Goal: Transaction & Acquisition: Purchase product/service

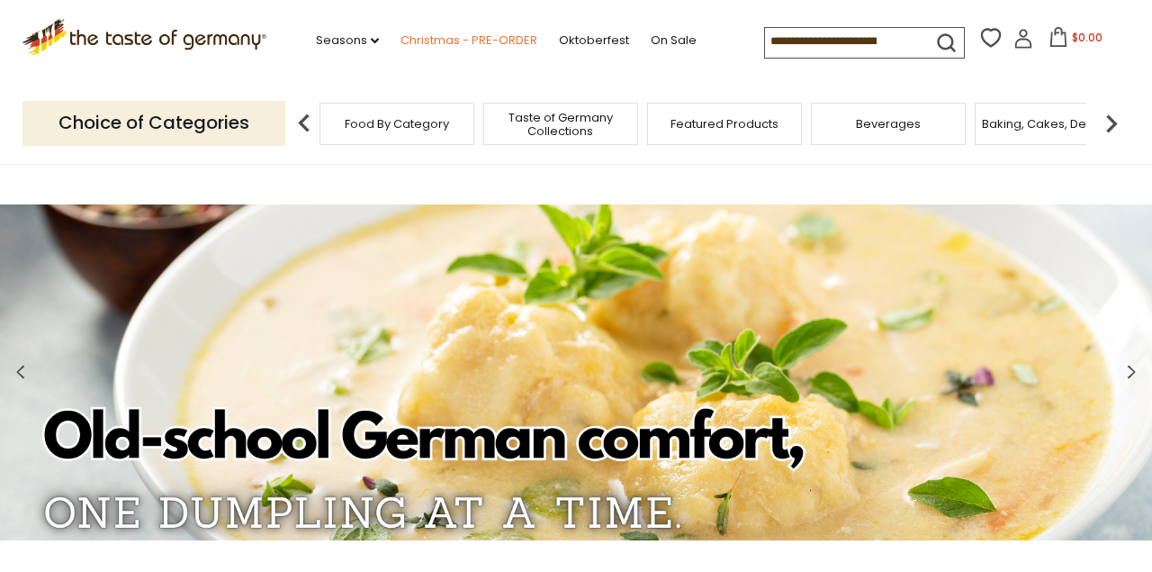
click at [500, 38] on link "Christmas - PRE-ORDER" at bounding box center [469, 41] width 137 height 20
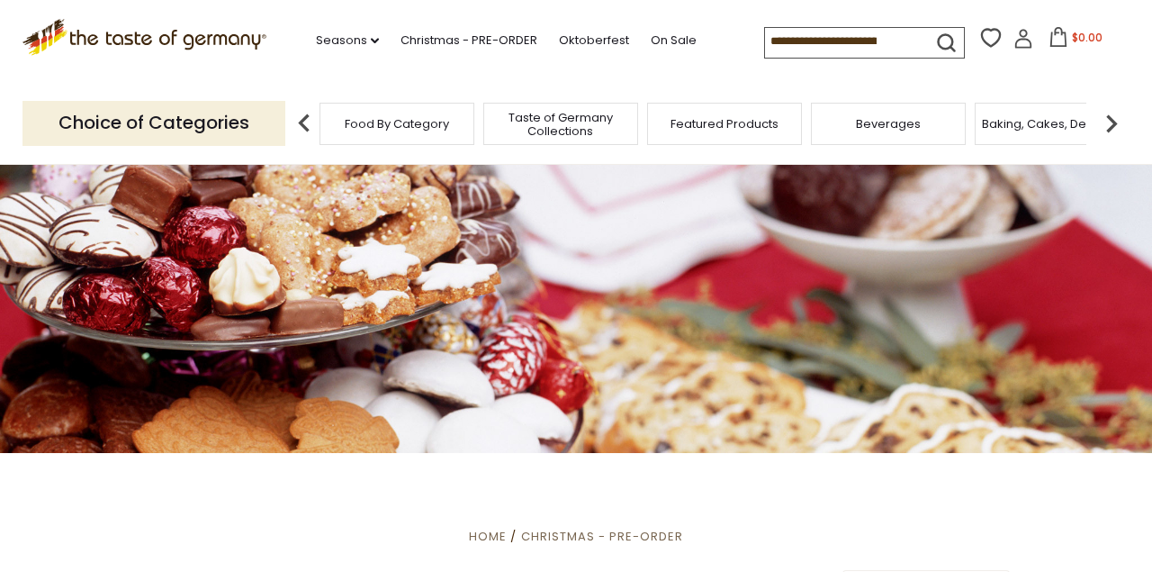
click at [862, 39] on input at bounding box center [841, 40] width 152 height 25
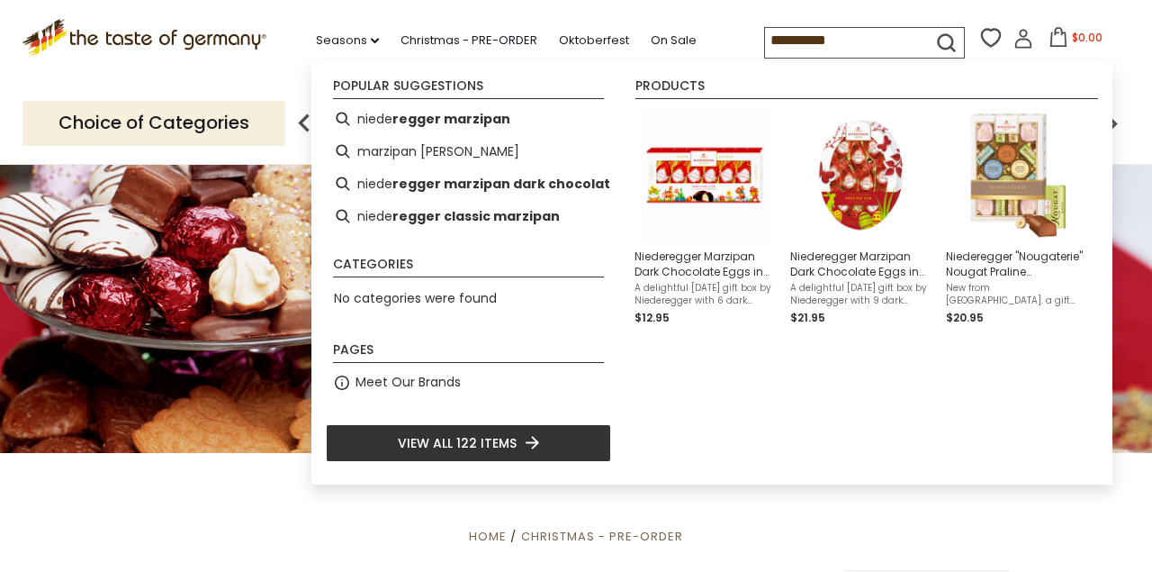
type input "**********"
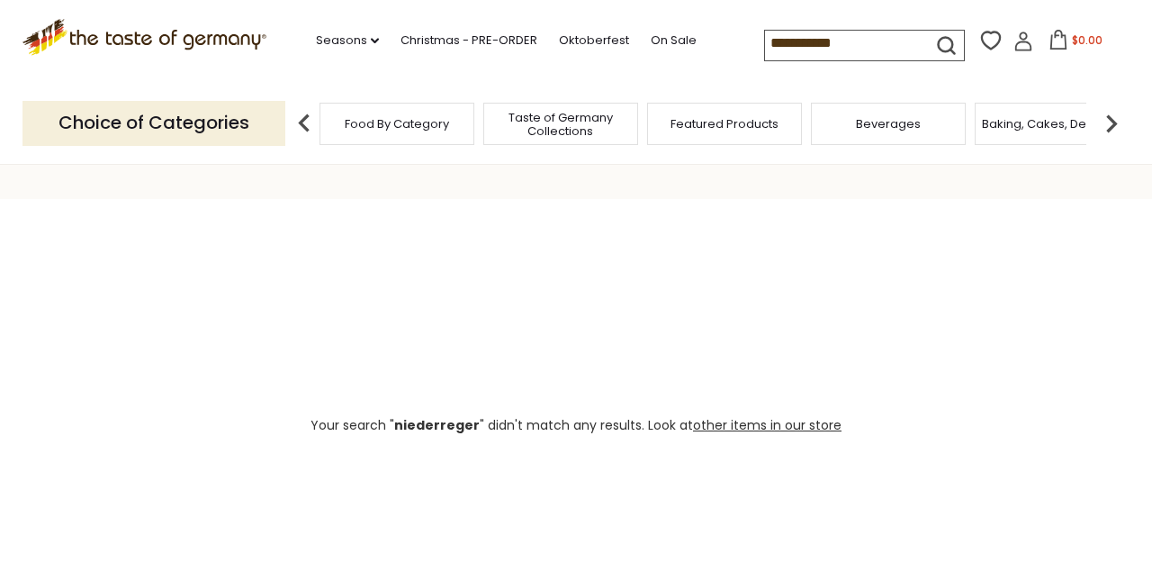
scroll to position [126, 0]
drag, startPoint x: 874, startPoint y: 36, endPoint x: 747, endPoint y: 42, distance: 127.1
click at [747, 42] on div ".st0{fill:#EDD300;} .st1{fill:#D33E21;} .st0{fill:#EDD300;} .st1{fill:#D33E21;}…" at bounding box center [576, 41] width 1107 height 83
paste input
type input "**********"
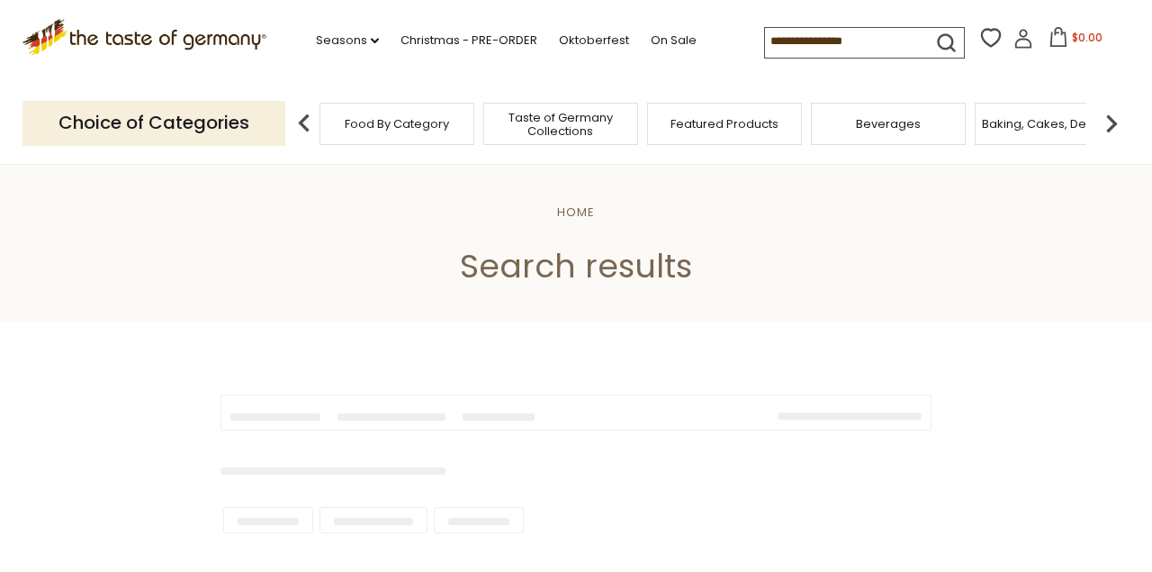
type input "**********"
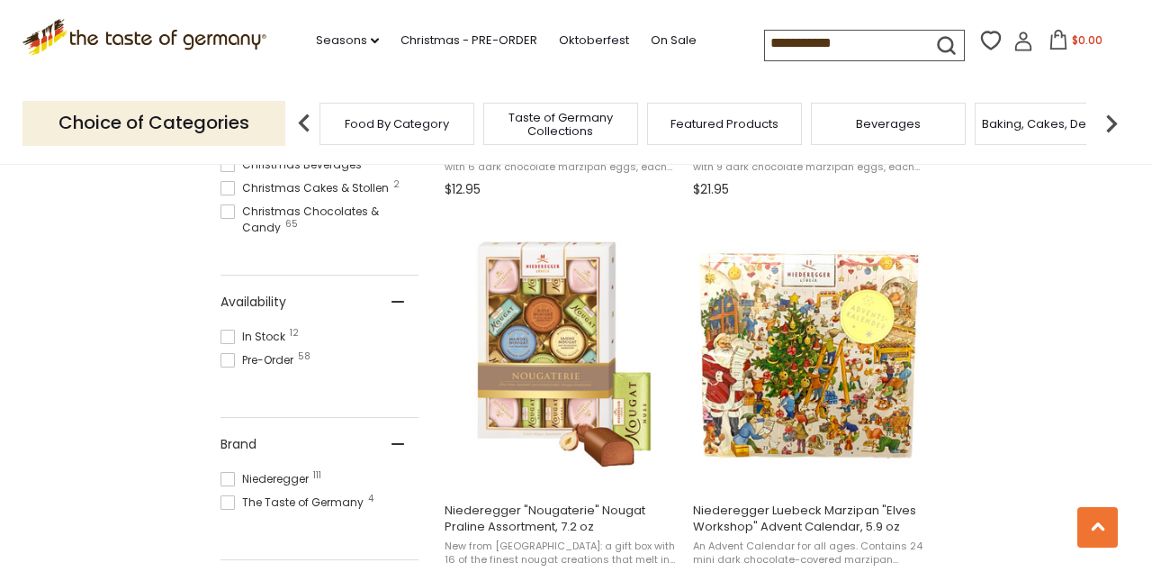
scroll to position [679, 0]
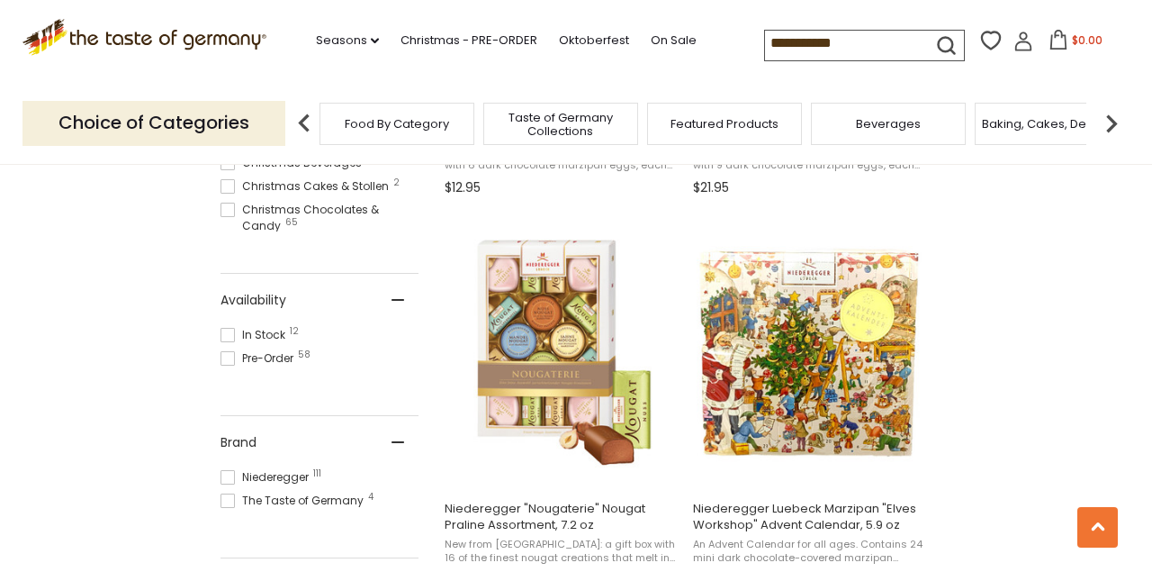
click at [224, 357] on span at bounding box center [228, 358] width 14 height 14
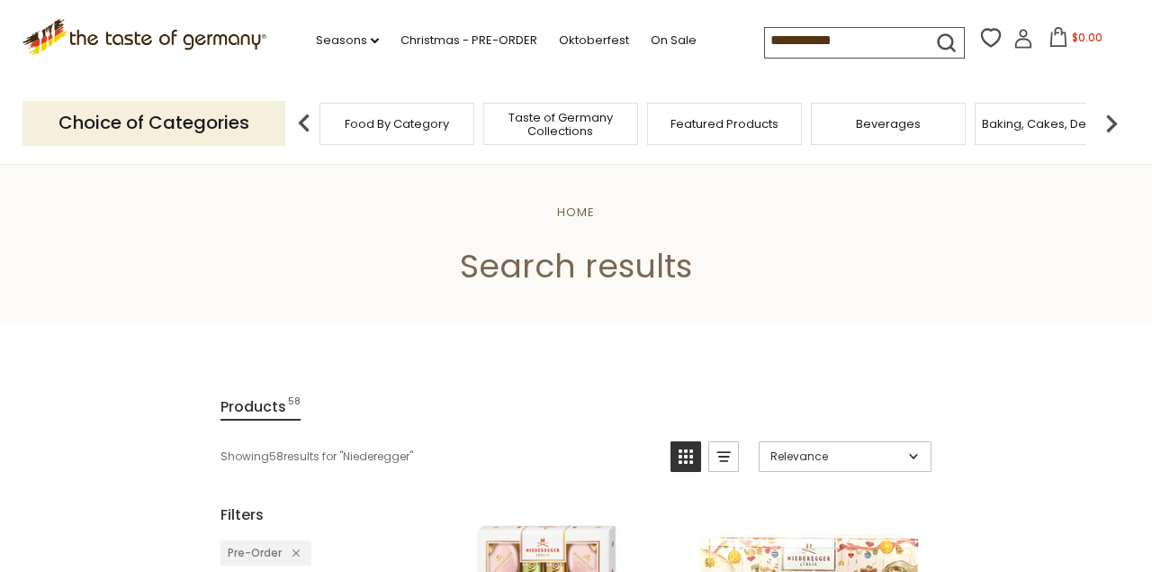
scroll to position [43, 0]
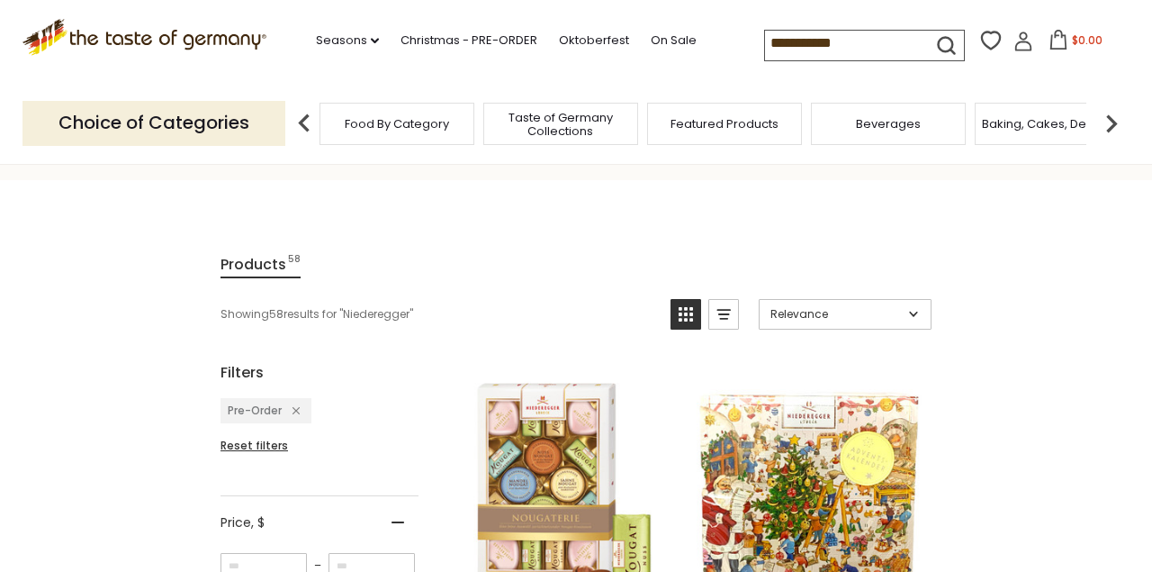
scroll to position [135, 0]
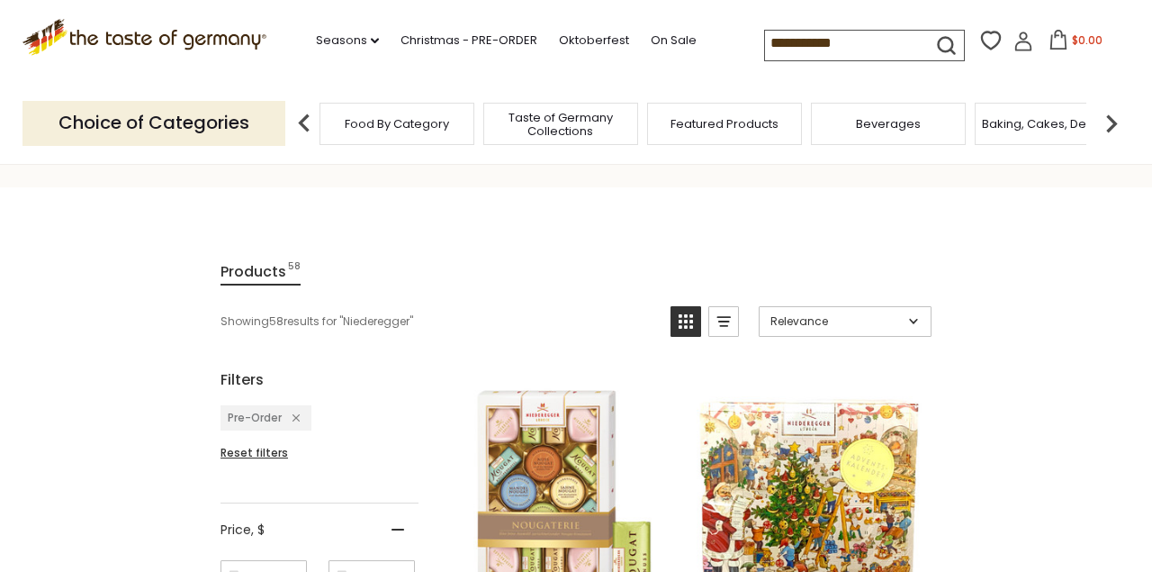
click at [296, 414] on icon "Remove filter: Pre-Order" at bounding box center [296, 417] width 7 height 7
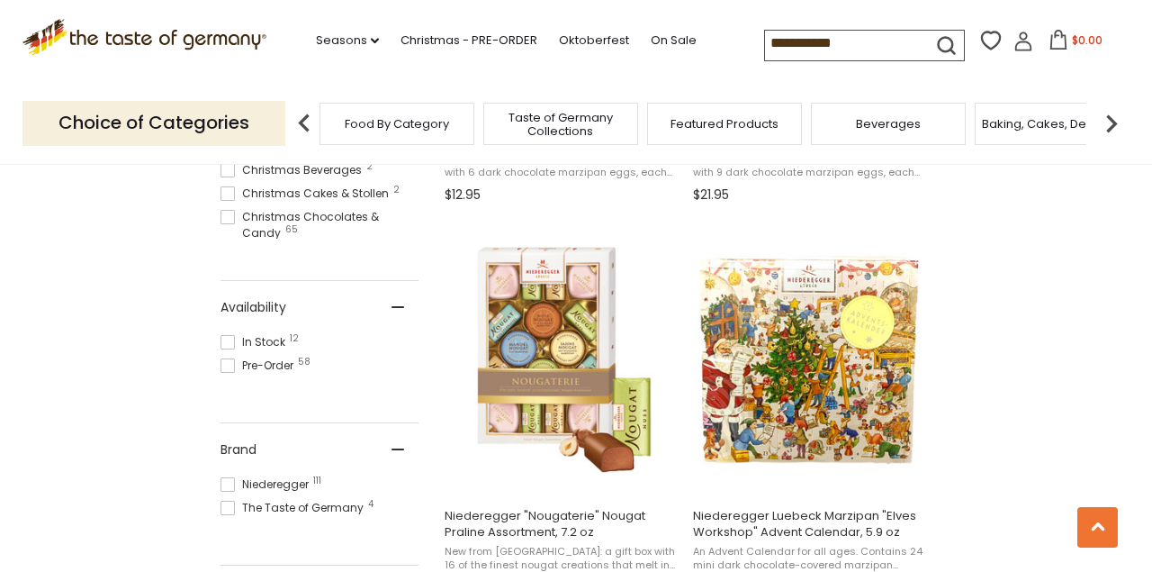
scroll to position [673, 0]
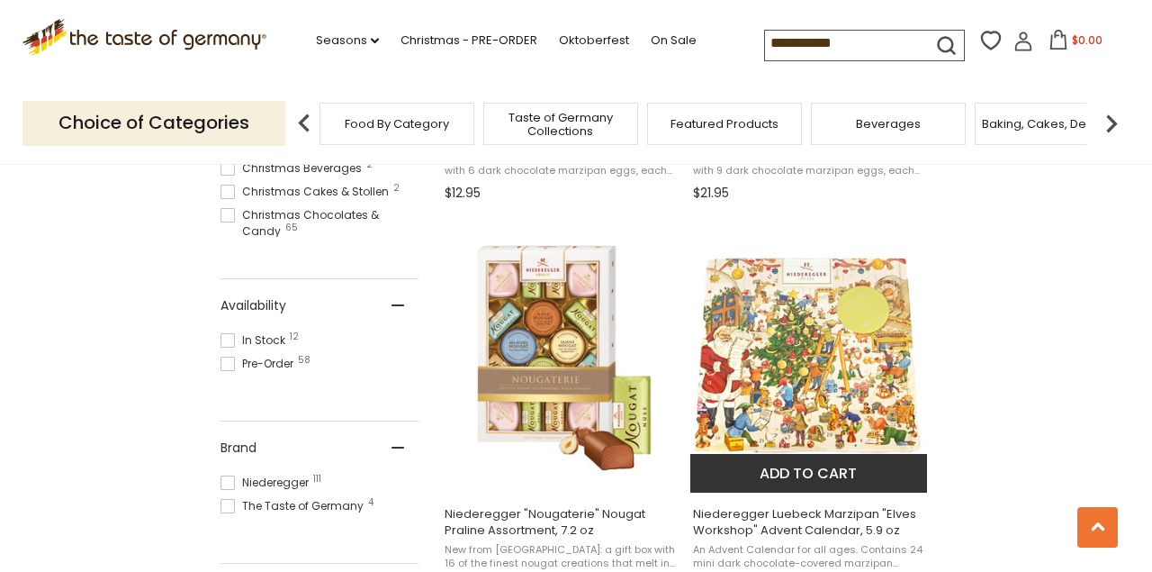
click at [825, 474] on button "Add to cart" at bounding box center [809, 473] width 237 height 39
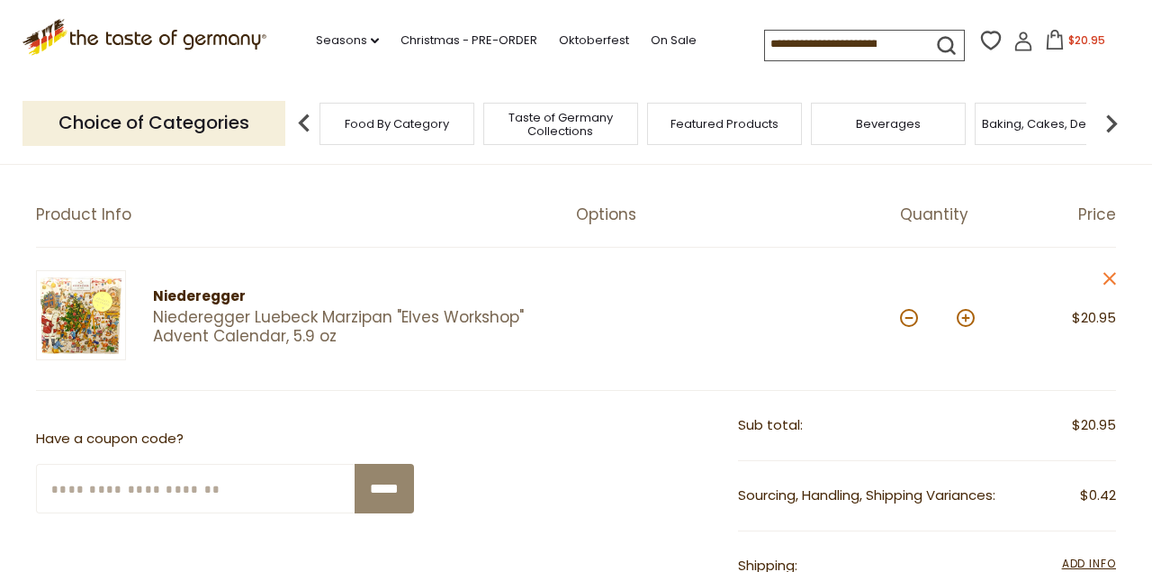
scroll to position [143, 0]
click at [962, 319] on button at bounding box center [966, 319] width 18 height 18
type input "*"
click at [962, 319] on button at bounding box center [966, 319] width 18 height 18
type input "*"
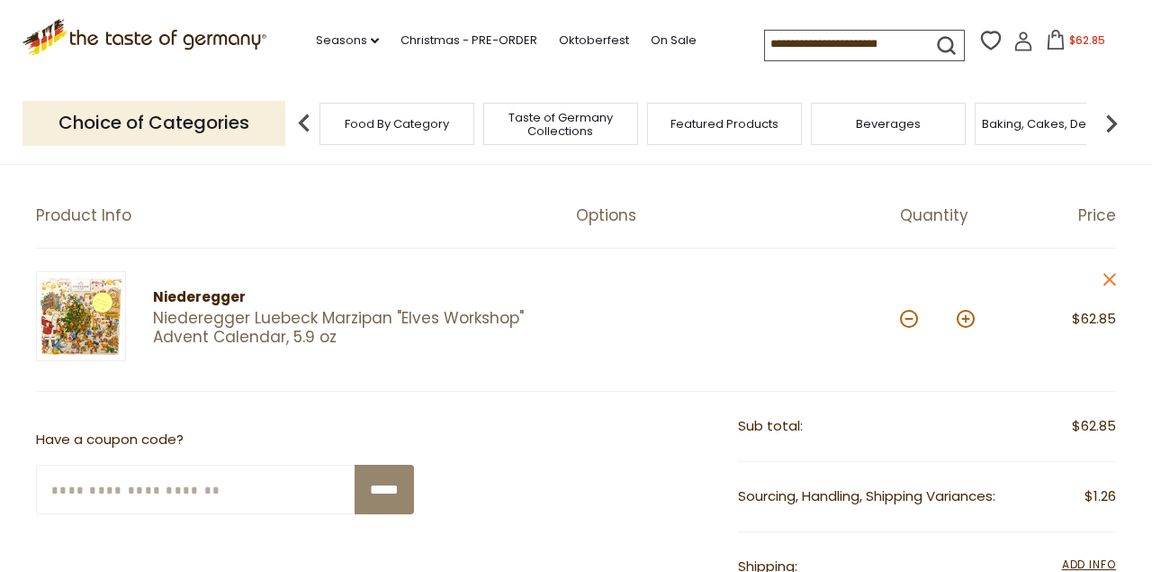
scroll to position [0, 0]
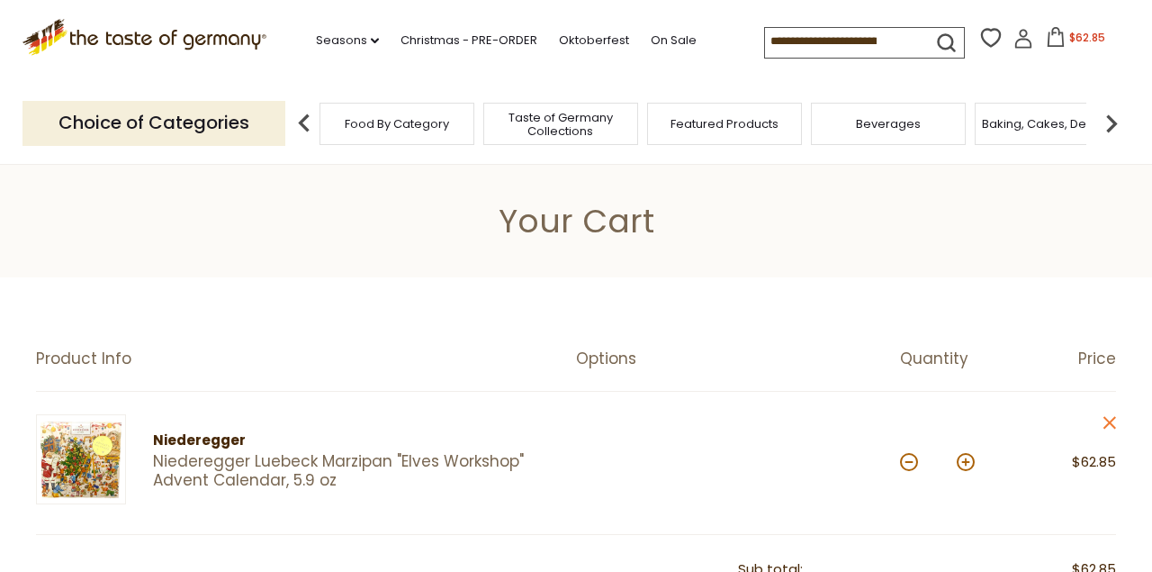
click at [808, 40] on input at bounding box center [841, 40] width 152 height 25
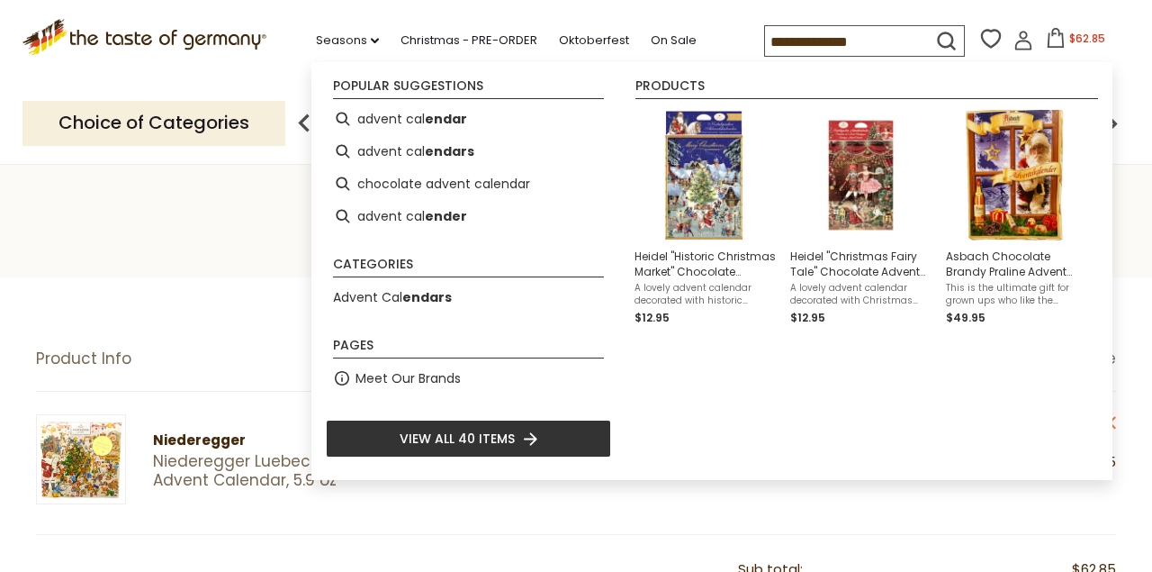
type input "**********"
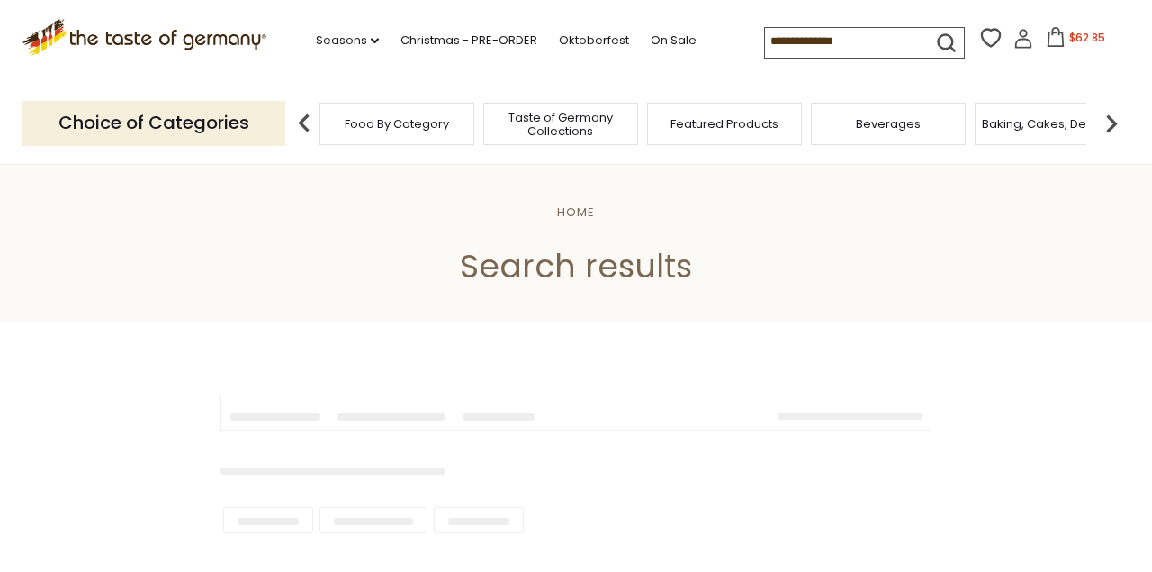
type input "**********"
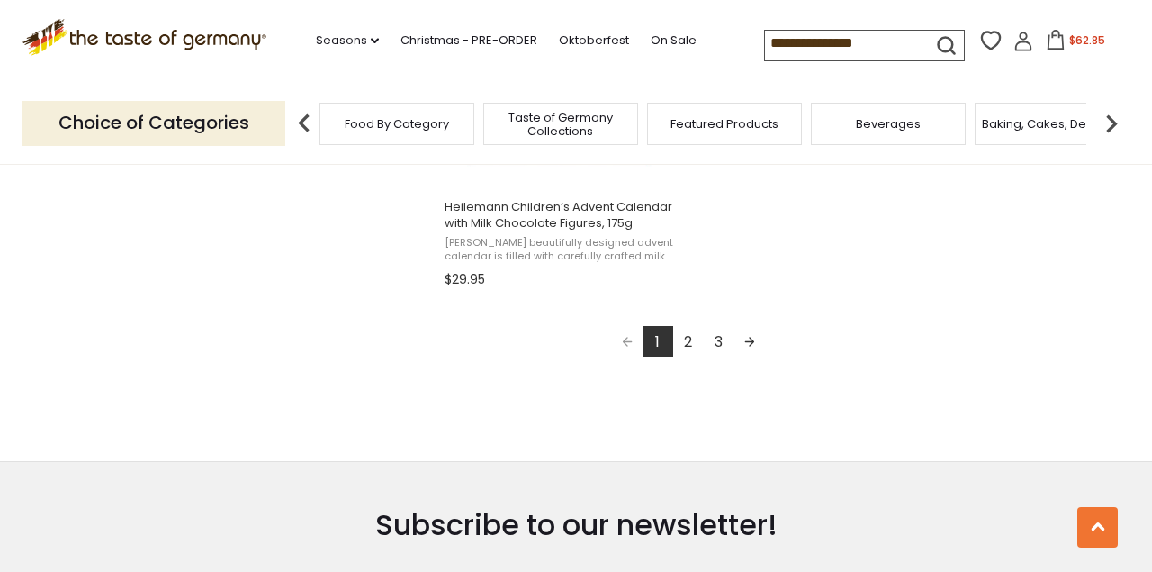
scroll to position [3339, 0]
click at [689, 336] on link "2" at bounding box center [688, 339] width 31 height 31
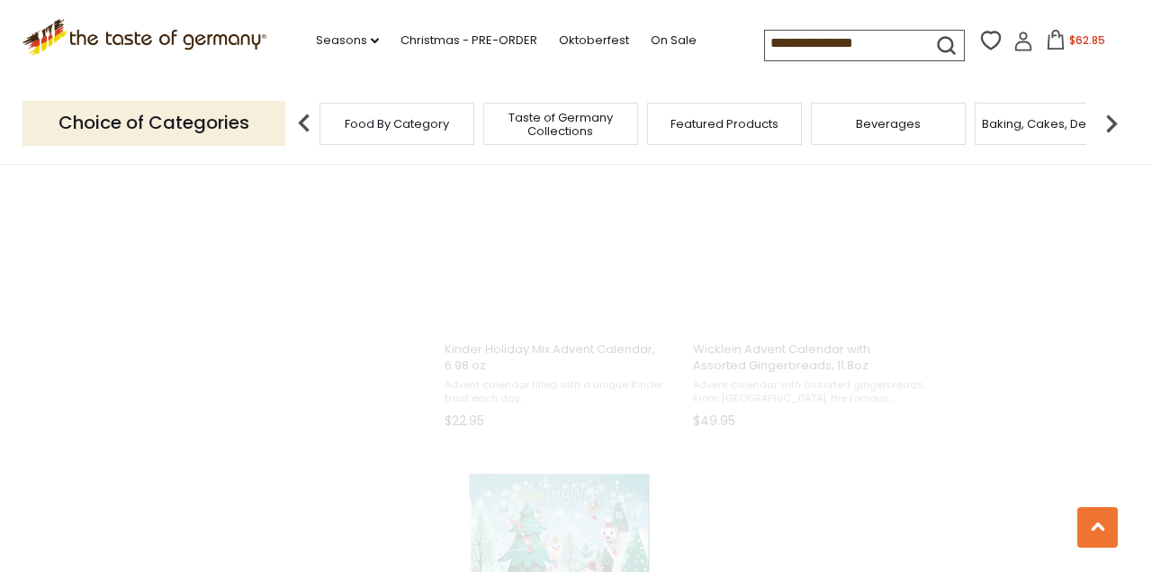
scroll to position [1551, 0]
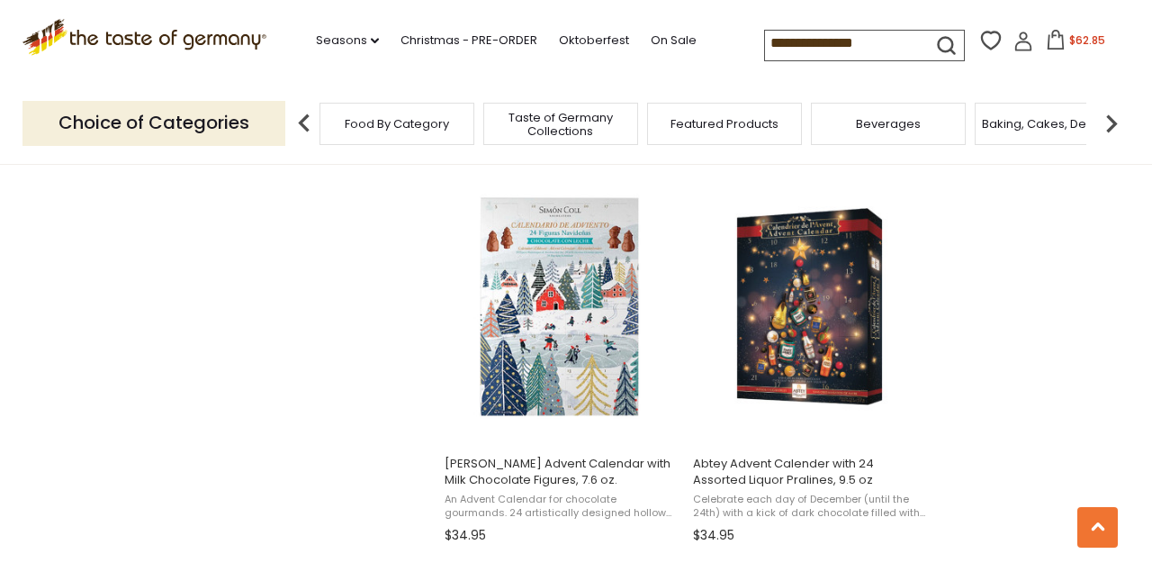
scroll to position [1554, 0]
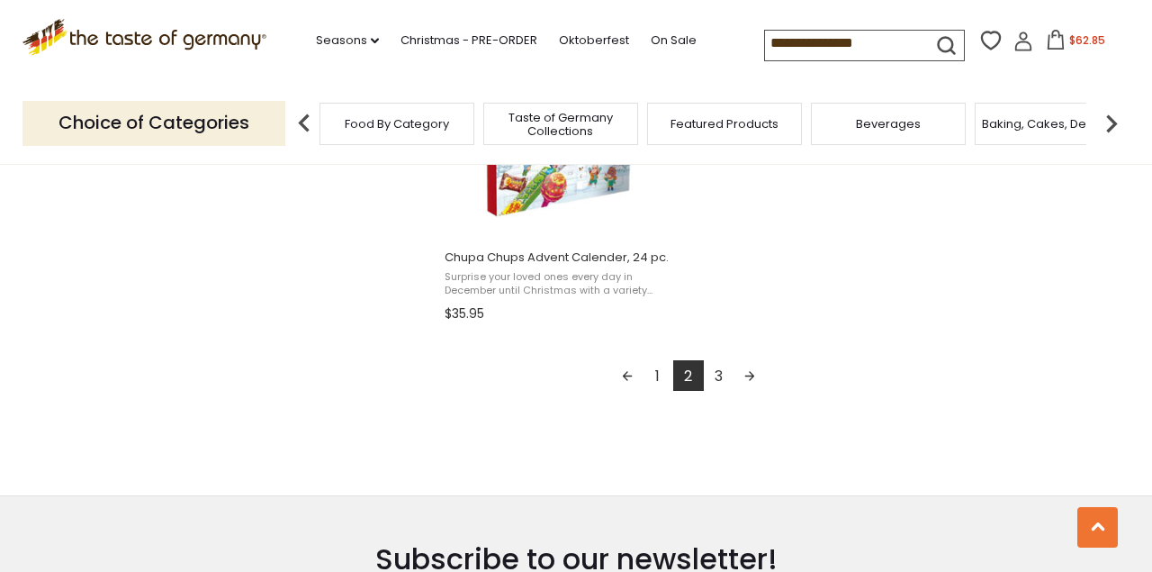
click at [718, 366] on link "3" at bounding box center [719, 375] width 31 height 31
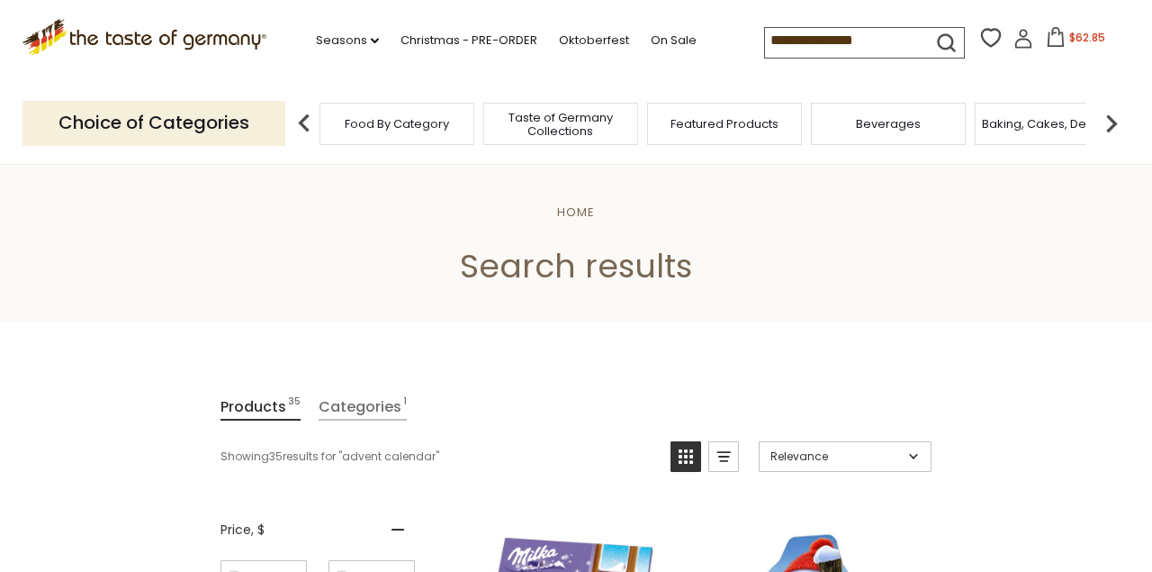
click at [1115, 120] on img at bounding box center [1112, 123] width 36 height 36
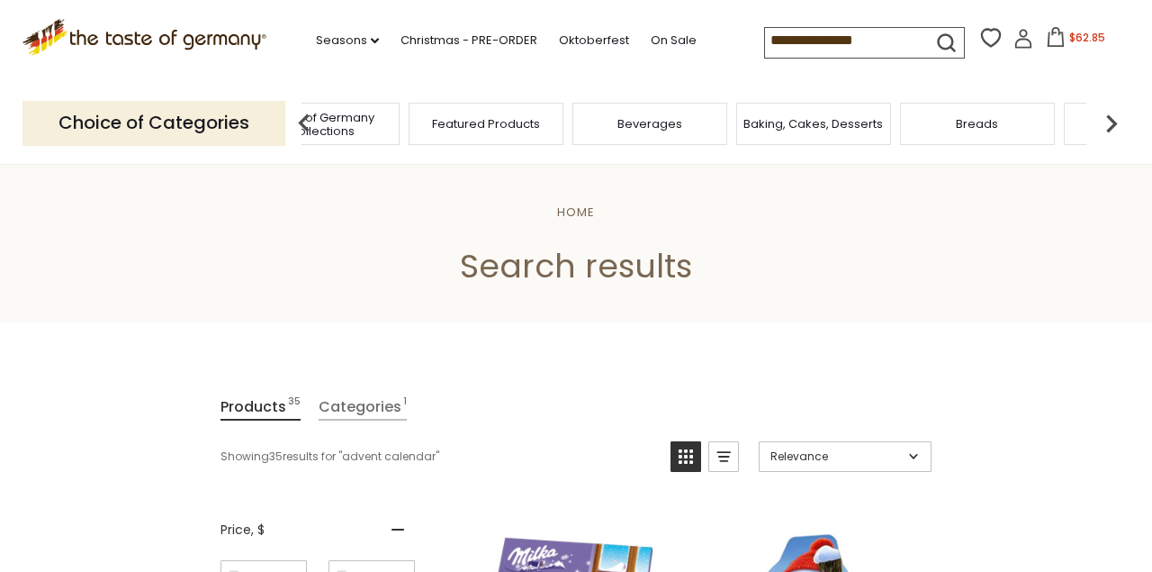
click at [1059, 43] on icon at bounding box center [1056, 37] width 20 height 20
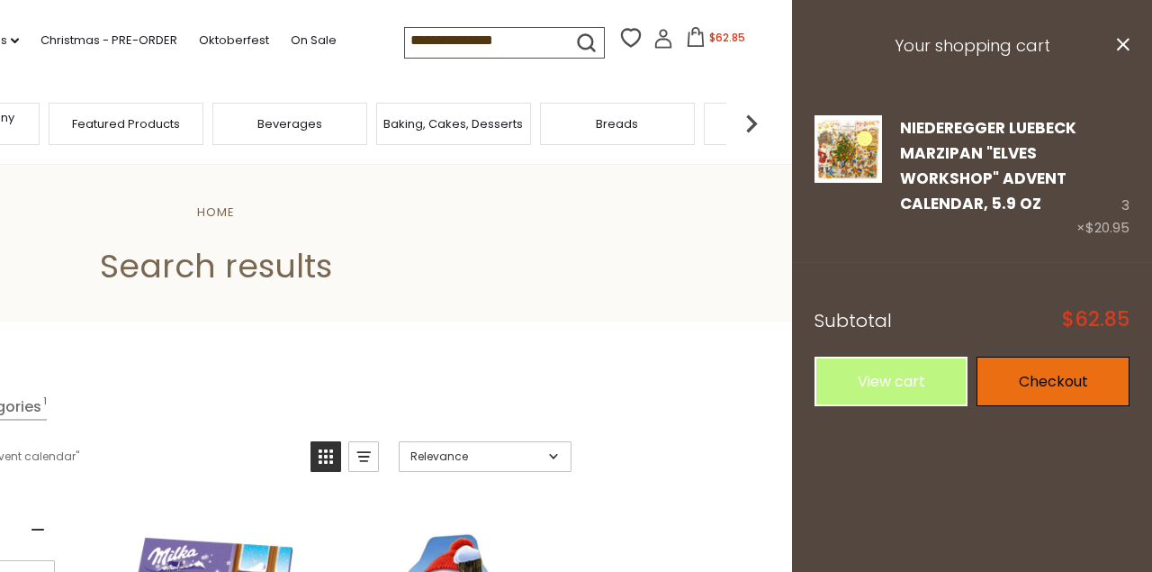
click at [1046, 380] on link "Checkout" at bounding box center [1053, 382] width 153 height 50
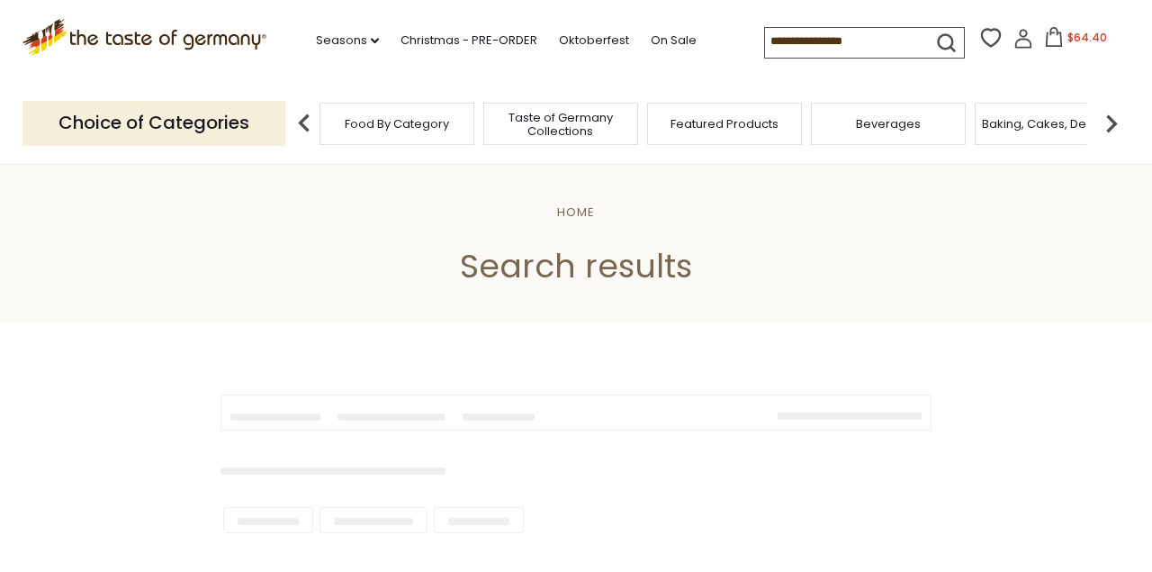
type input "**********"
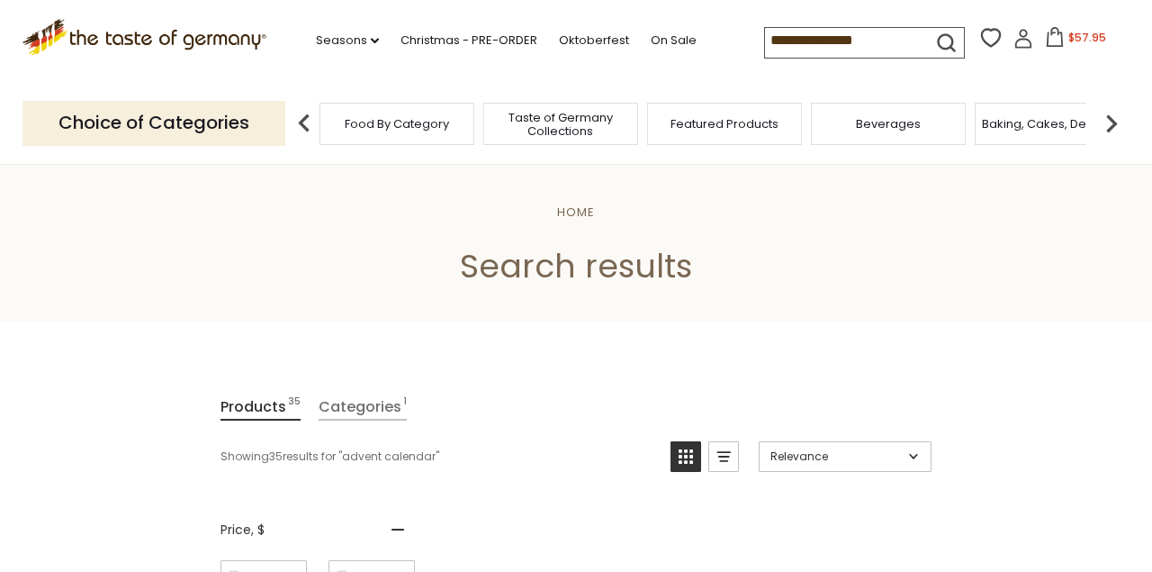
click at [1081, 38] on span "$57.95" at bounding box center [1088, 37] width 38 height 15
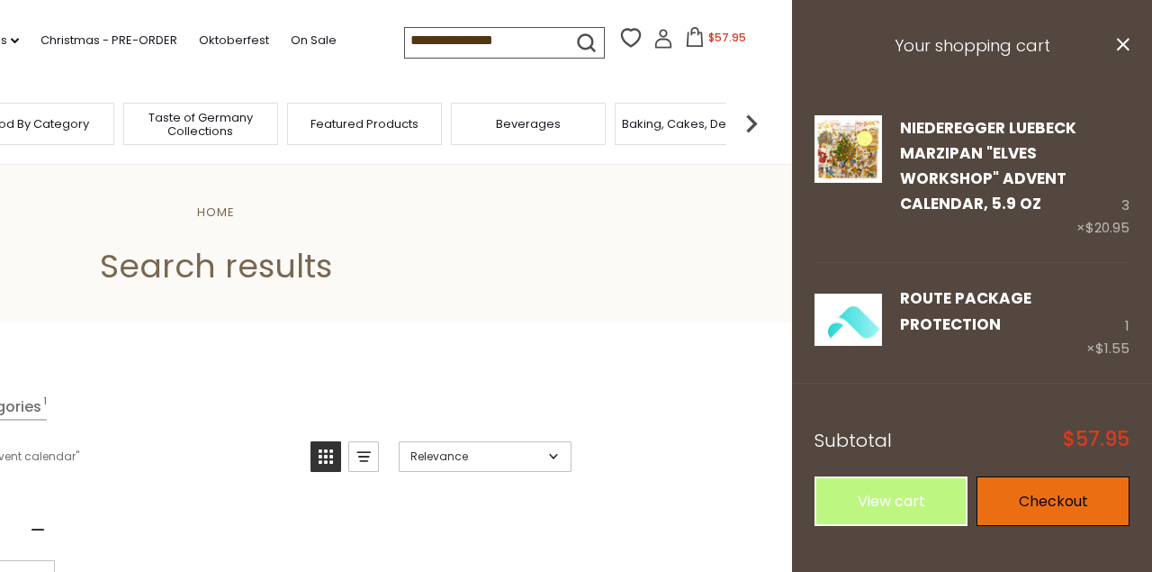
click at [1067, 509] on link "Checkout" at bounding box center [1053, 501] width 153 height 50
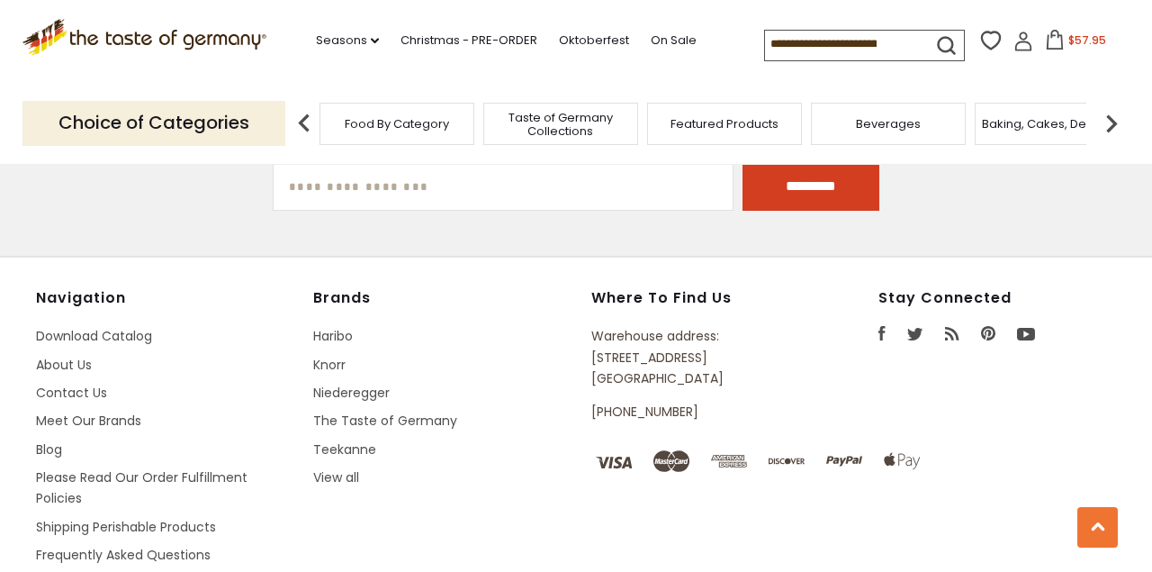
scroll to position [3104, 0]
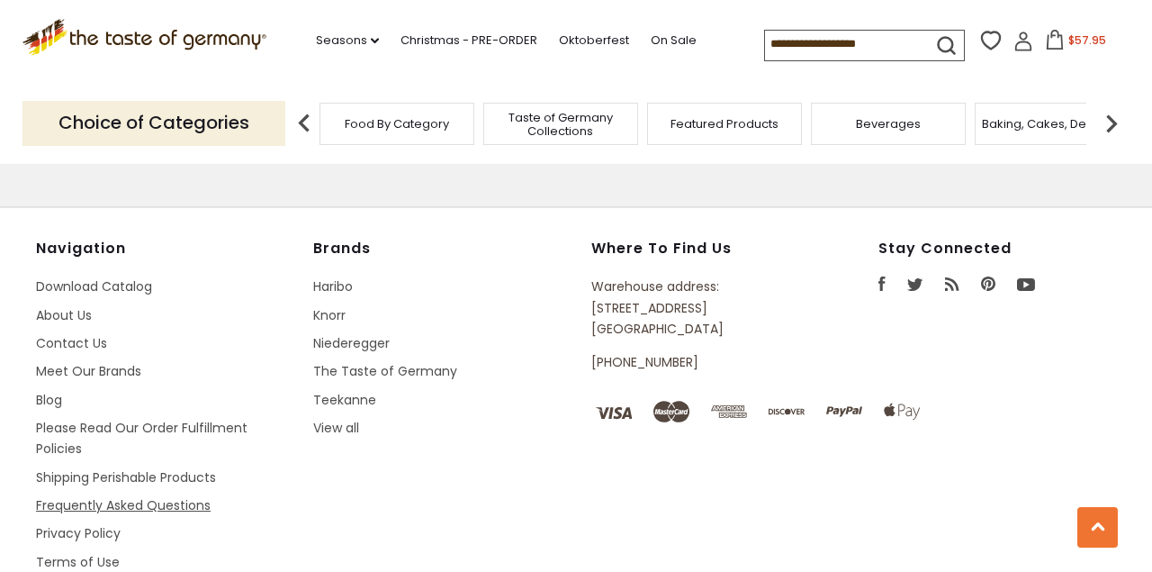
click at [153, 496] on link "Frequently Asked Questions" at bounding box center [123, 505] width 175 height 18
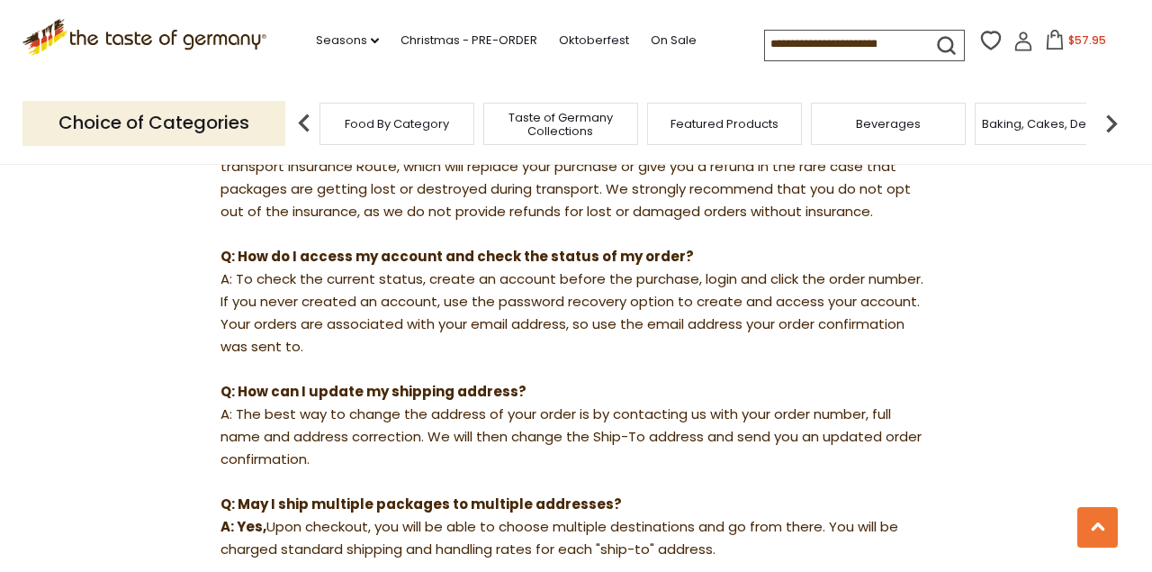
scroll to position [905, 0]
click at [1020, 44] on icon at bounding box center [1024, 42] width 20 height 20
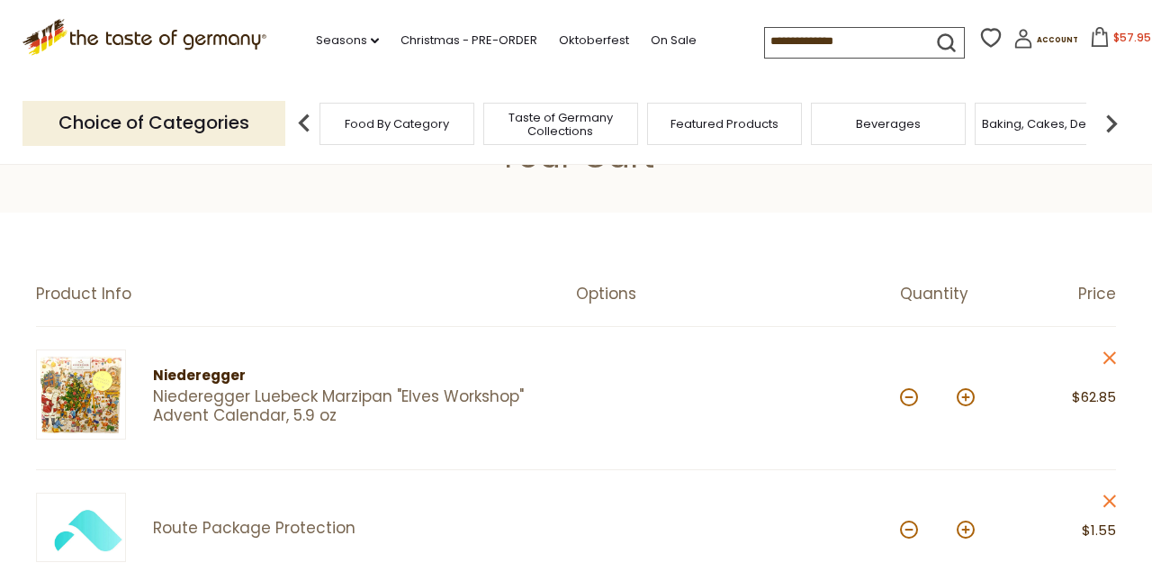
scroll to position [72, 0]
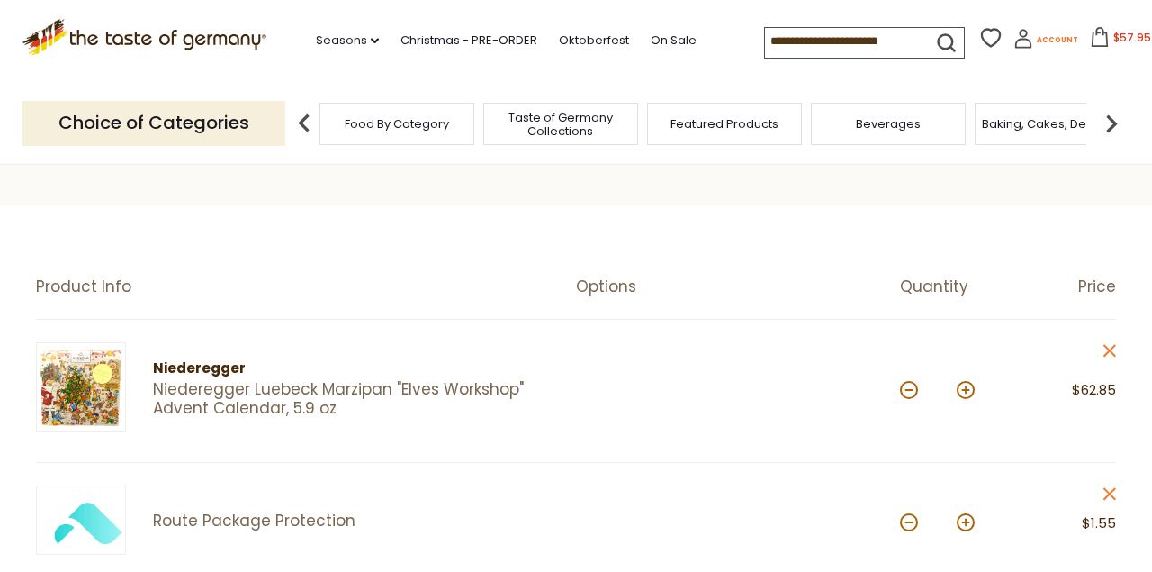
click at [1044, 38] on span "Account" at bounding box center [1057, 40] width 41 height 10
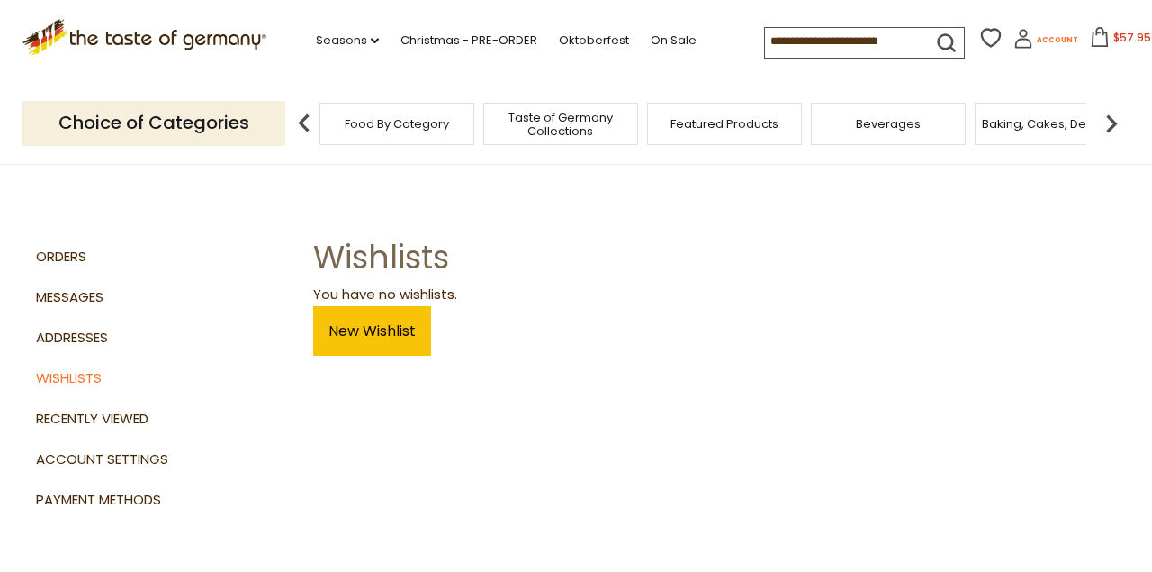
click at [1049, 37] on span "Account" at bounding box center [1057, 40] width 41 height 10
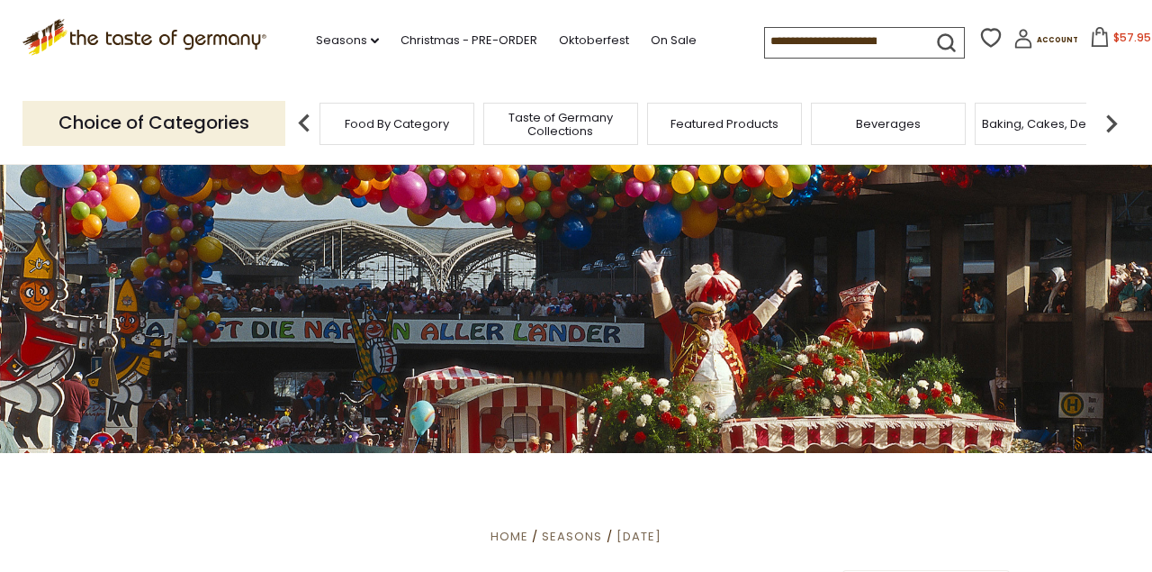
click at [1130, 35] on span "$57.95" at bounding box center [1133, 37] width 38 height 15
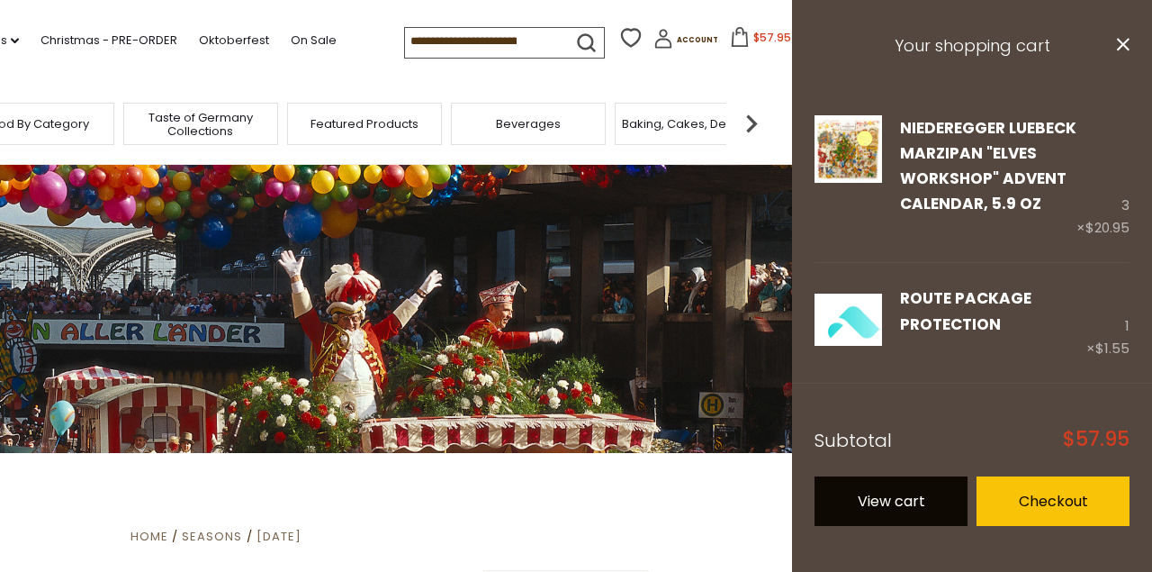
click at [882, 502] on link "View cart" at bounding box center [891, 501] width 153 height 50
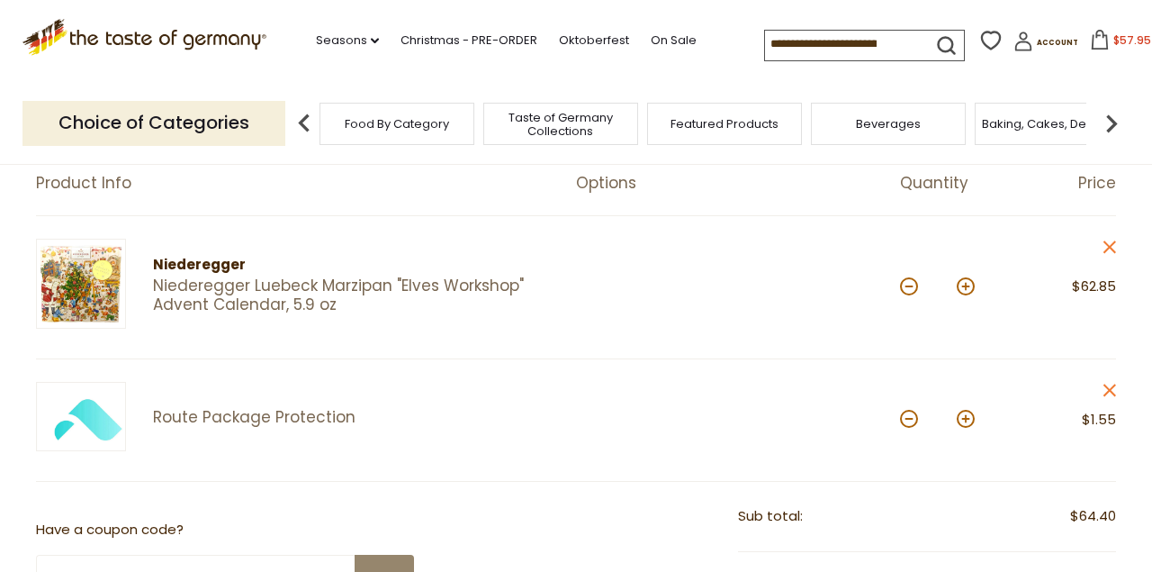
scroll to position [180, 0]
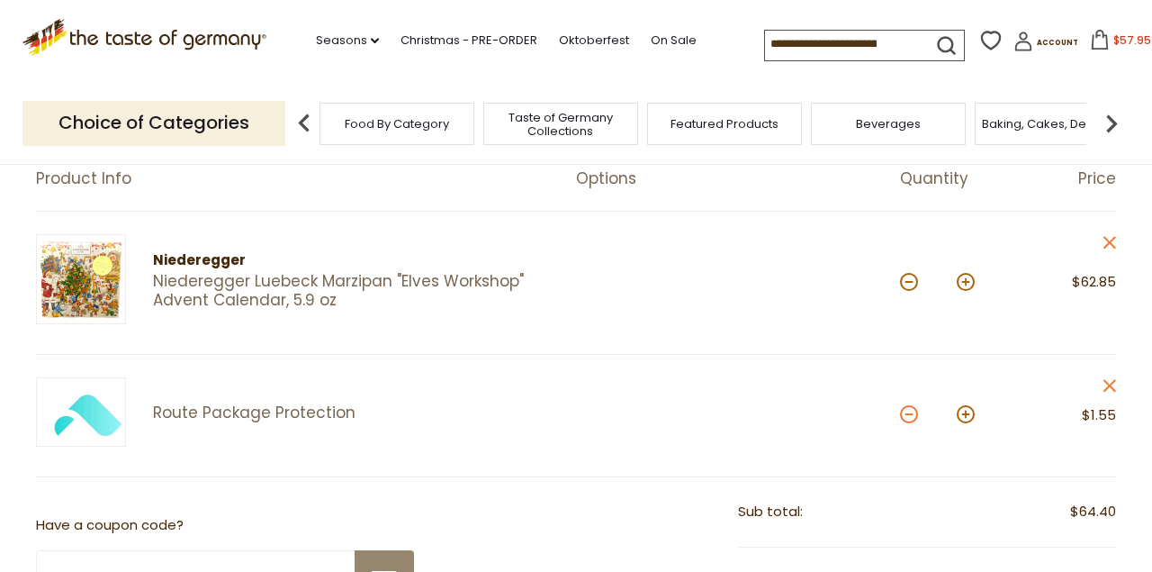
click at [907, 415] on button at bounding box center [909, 414] width 18 height 18
type input "*"
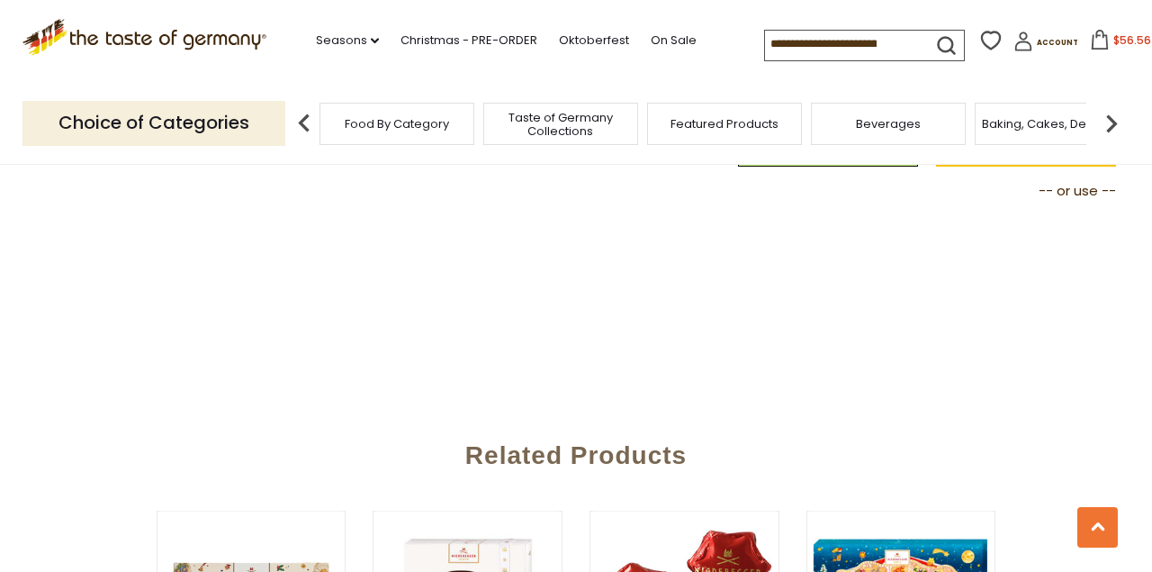
scroll to position [942, 0]
